Goal: Check status: Check status

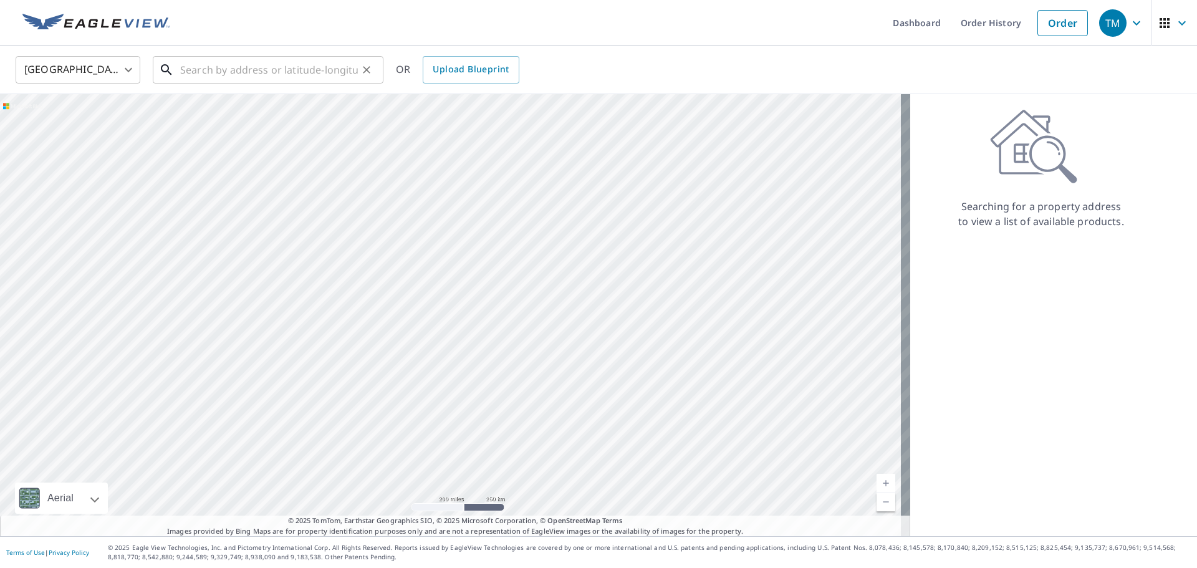
click at [193, 70] on input "text" at bounding box center [269, 69] width 178 height 35
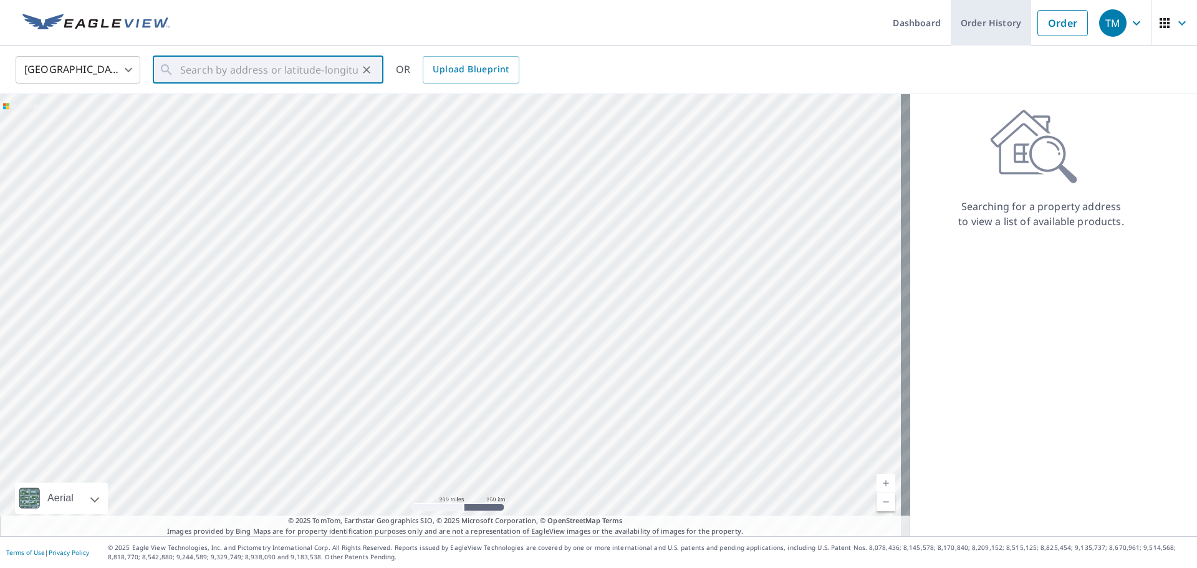
click at [965, 27] on link "Order History" at bounding box center [991, 23] width 80 height 46
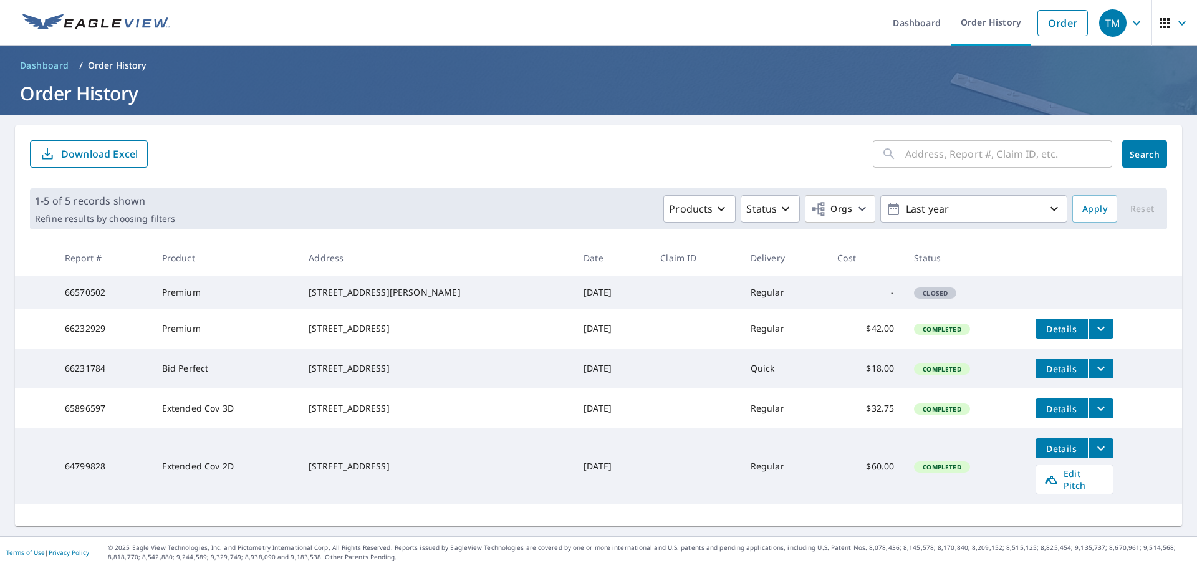
click at [907, 158] on input "text" at bounding box center [1008, 154] width 207 height 35
type input "3250 mansion"
click button "Search" at bounding box center [1144, 153] width 45 height 27
